Goal: Task Accomplishment & Management: Manage account settings

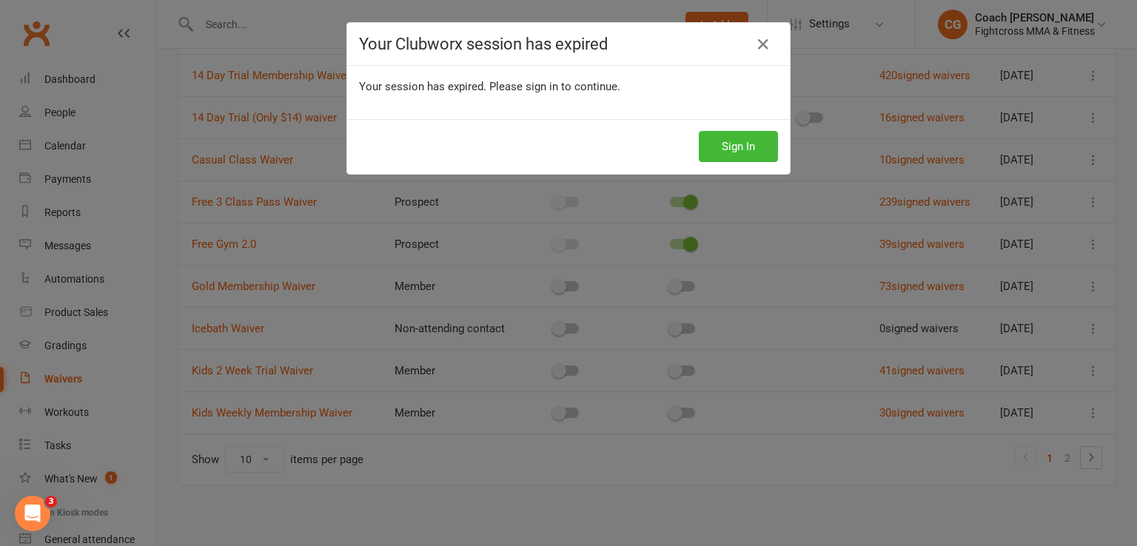
click at [760, 43] on icon at bounding box center [763, 45] width 18 height 18
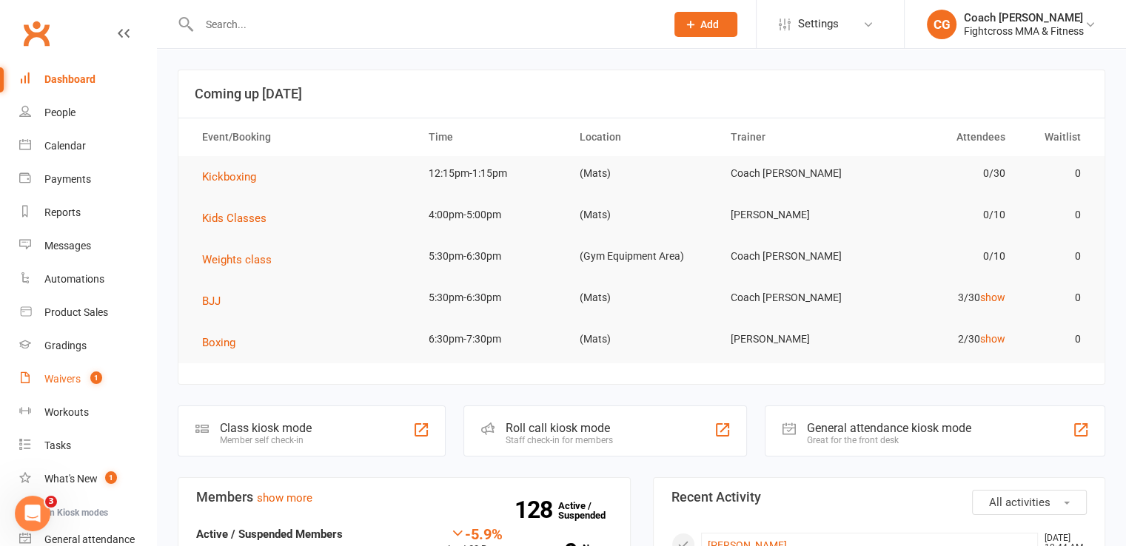
click at [56, 381] on div "Waivers" at bounding box center [62, 379] width 36 height 12
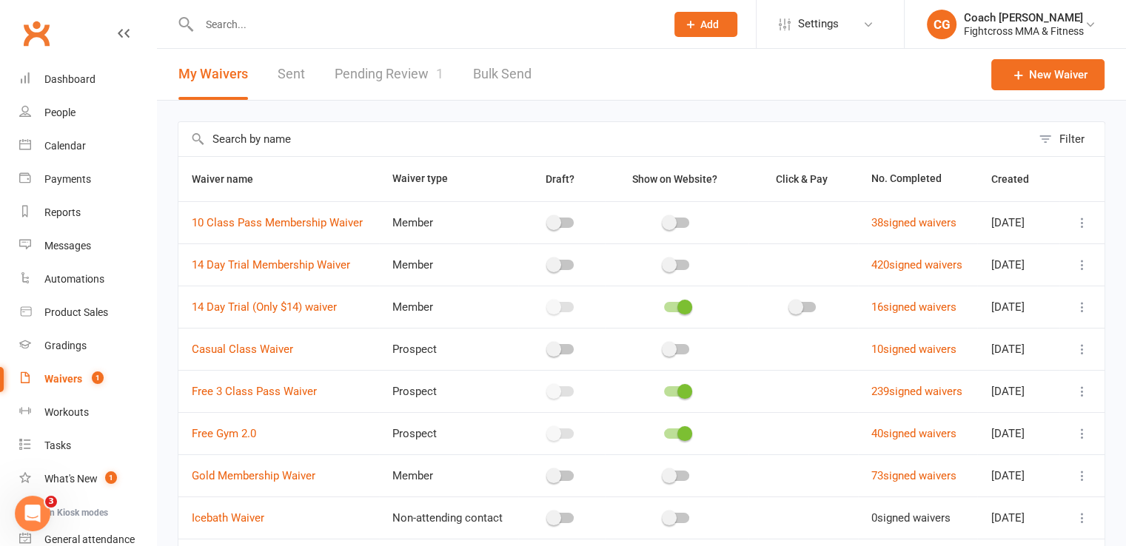
click at [372, 78] on link "Pending Review 1" at bounding box center [389, 74] width 109 height 51
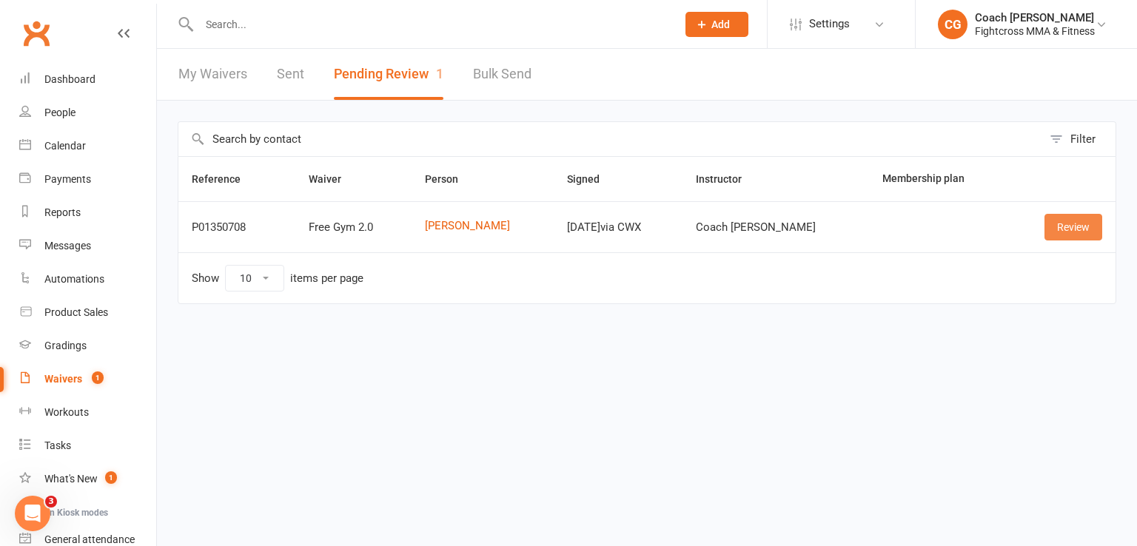
click at [1055, 227] on link "Review" at bounding box center [1074, 227] width 58 height 27
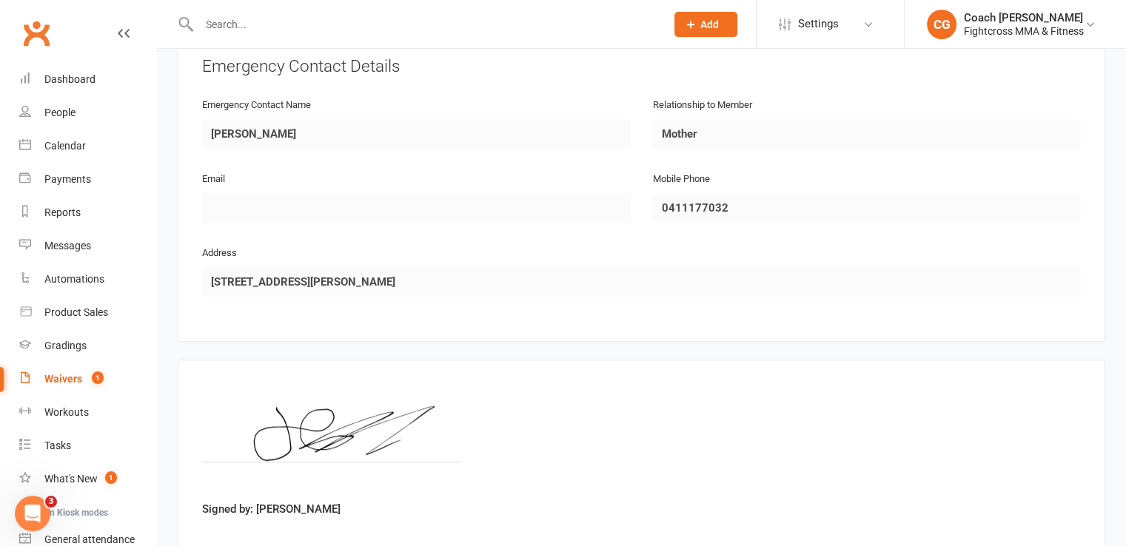
scroll to position [787, 0]
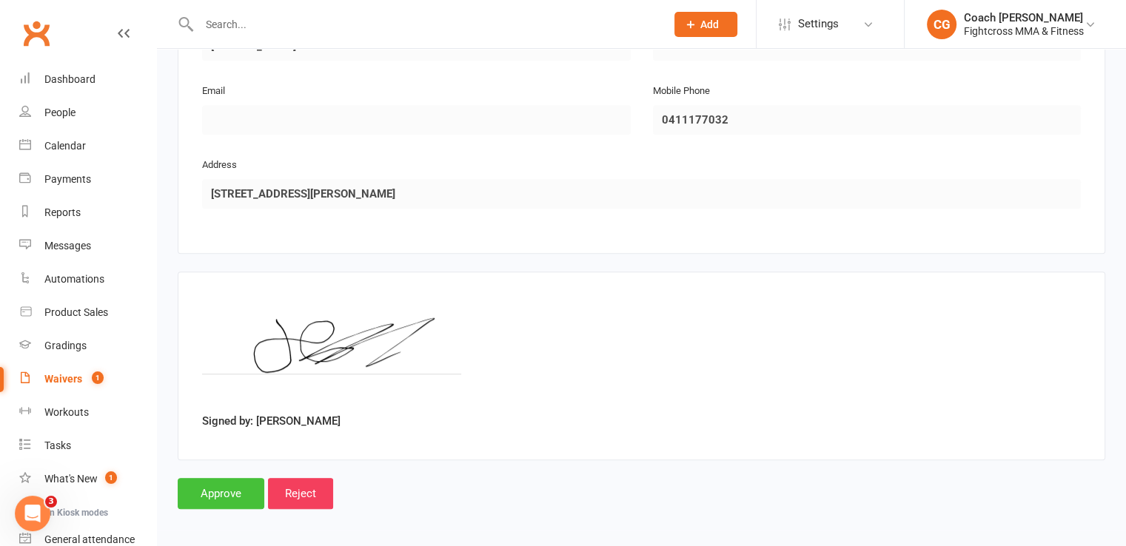
click at [246, 481] on input "Approve" at bounding box center [221, 493] width 87 height 31
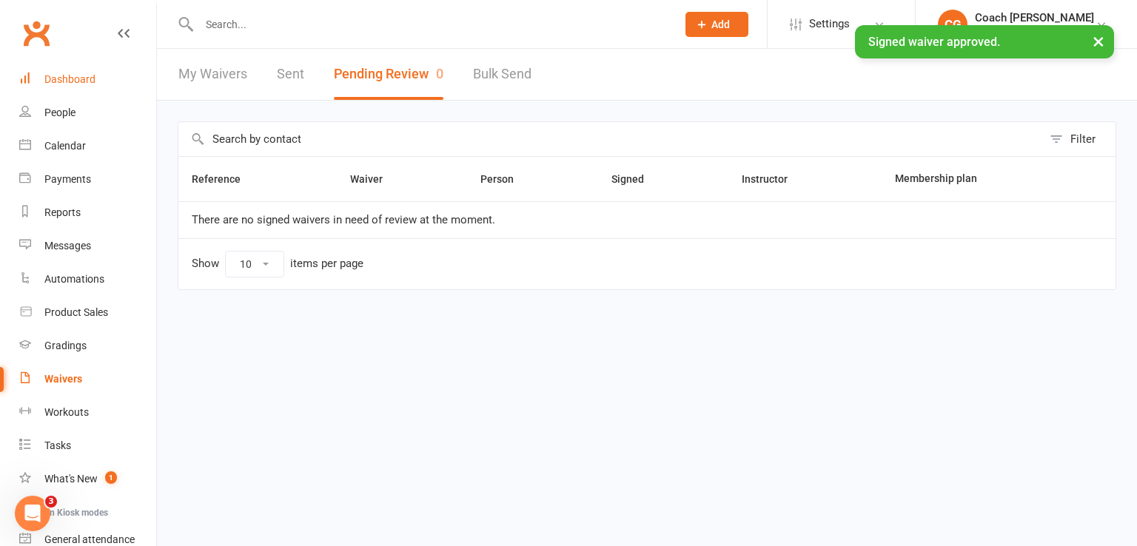
click at [61, 77] on div "Dashboard" at bounding box center [69, 79] width 51 height 12
